Goal: Obtain resource: Obtain resource

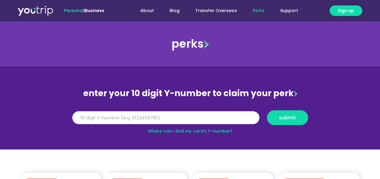
click at [138, 118] on input "Y Number" at bounding box center [165, 117] width 187 height 13
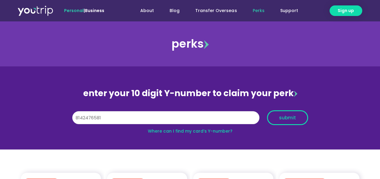
type input "8142476581"
click at [283, 116] on span "submit" at bounding box center [287, 118] width 17 height 5
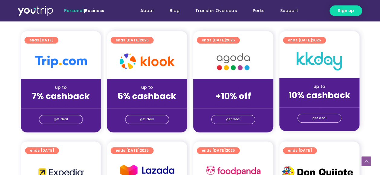
scroll to position [151, 0]
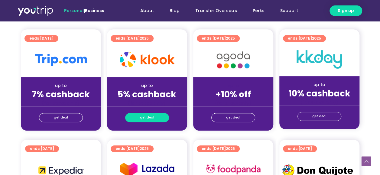
click at [149, 115] on span "get deal" at bounding box center [147, 117] width 14 height 8
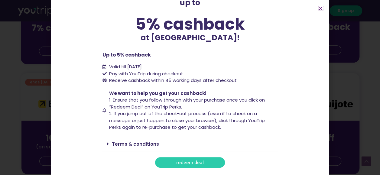
scroll to position [242, 0]
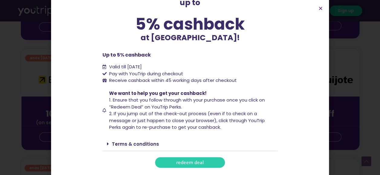
click at [188, 162] on span "redeem deal" at bounding box center [189, 162] width 27 height 5
